Goal: Transaction & Acquisition: Purchase product/service

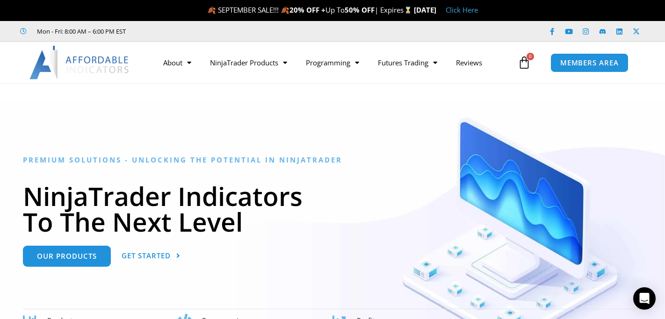
click at [478, 12] on link "Click Here" at bounding box center [462, 9] width 32 height 9
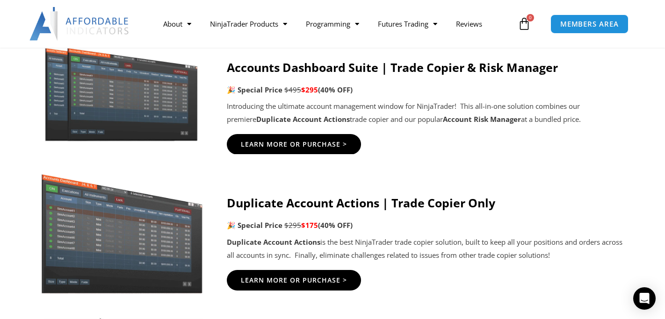
scroll to position [528, 0]
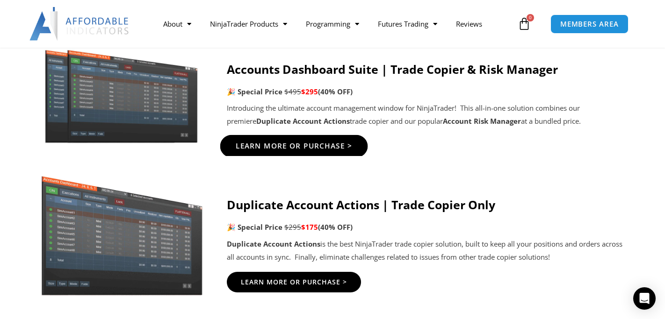
click at [312, 149] on span "Learn More Or Purchase >" at bounding box center [294, 146] width 117 height 7
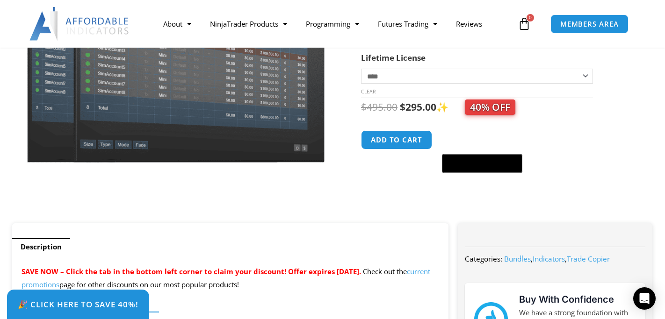
scroll to position [177, 0]
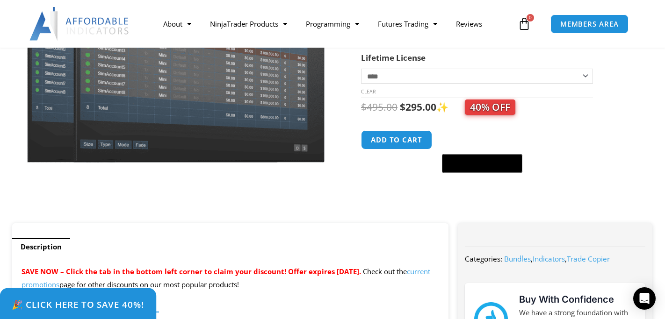
click at [68, 300] on span "🎉 Click Here to save 40%!" at bounding box center [78, 304] width 133 height 9
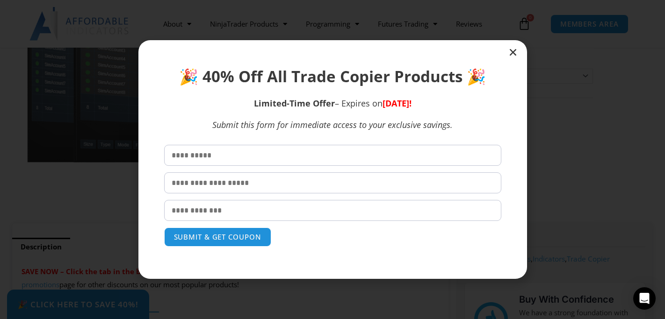
click at [517, 54] on icon "Close" at bounding box center [512, 52] width 9 height 9
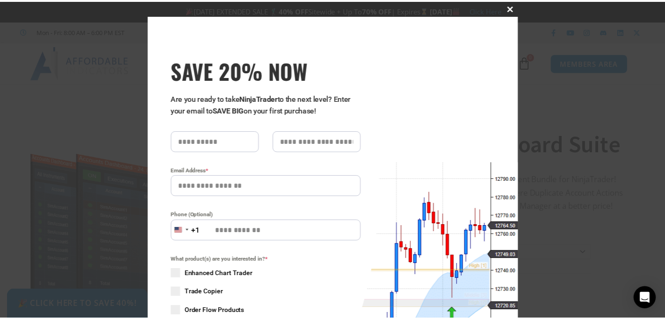
scroll to position [0, 0]
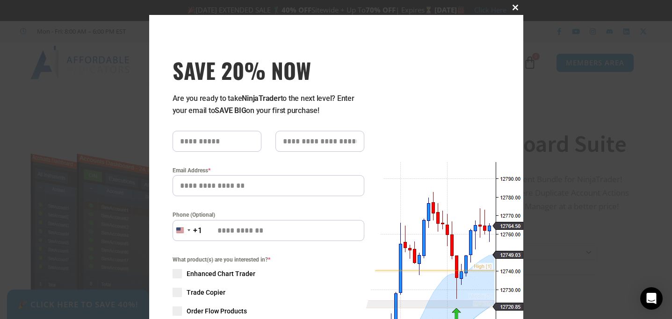
click at [514, 7] on span at bounding box center [515, 8] width 15 height 6
